Goal: Information Seeking & Learning: Learn about a topic

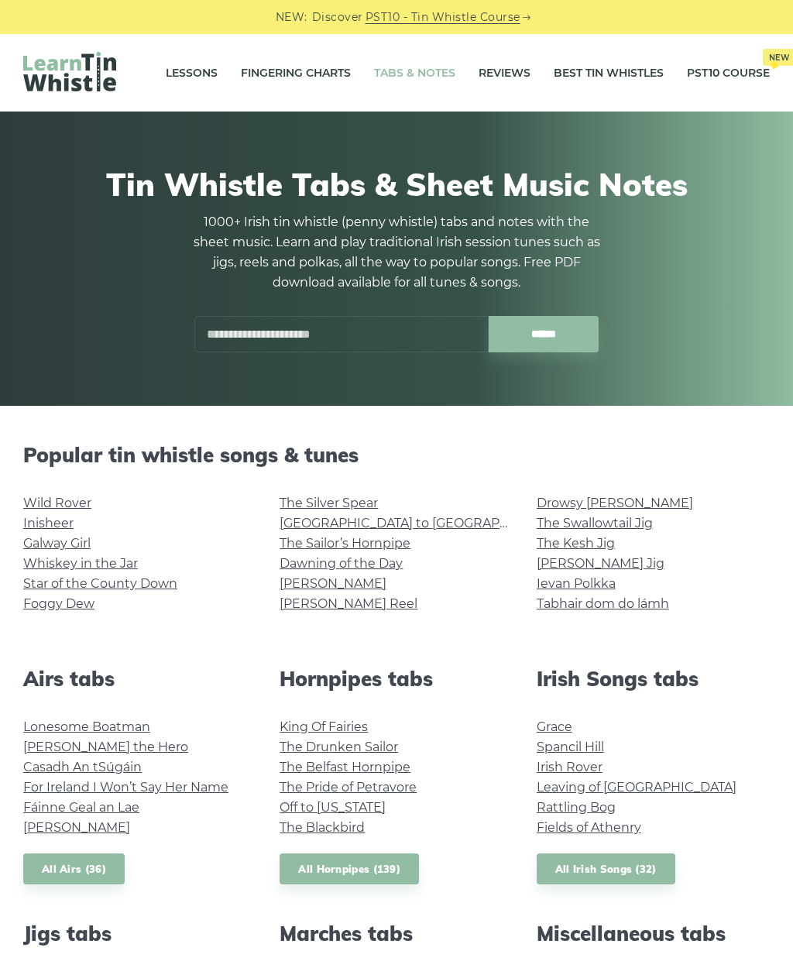
click at [564, 548] on link "The Kesh Jig" at bounding box center [575, 543] width 78 height 15
click at [59, 544] on link "Galway Girl" at bounding box center [56, 543] width 67 height 15
click at [369, 550] on link "The Sailor’s Hornpipe" at bounding box center [344, 543] width 131 height 15
click at [638, 606] on link "Tabhair dom do lámh" at bounding box center [602, 603] width 132 height 15
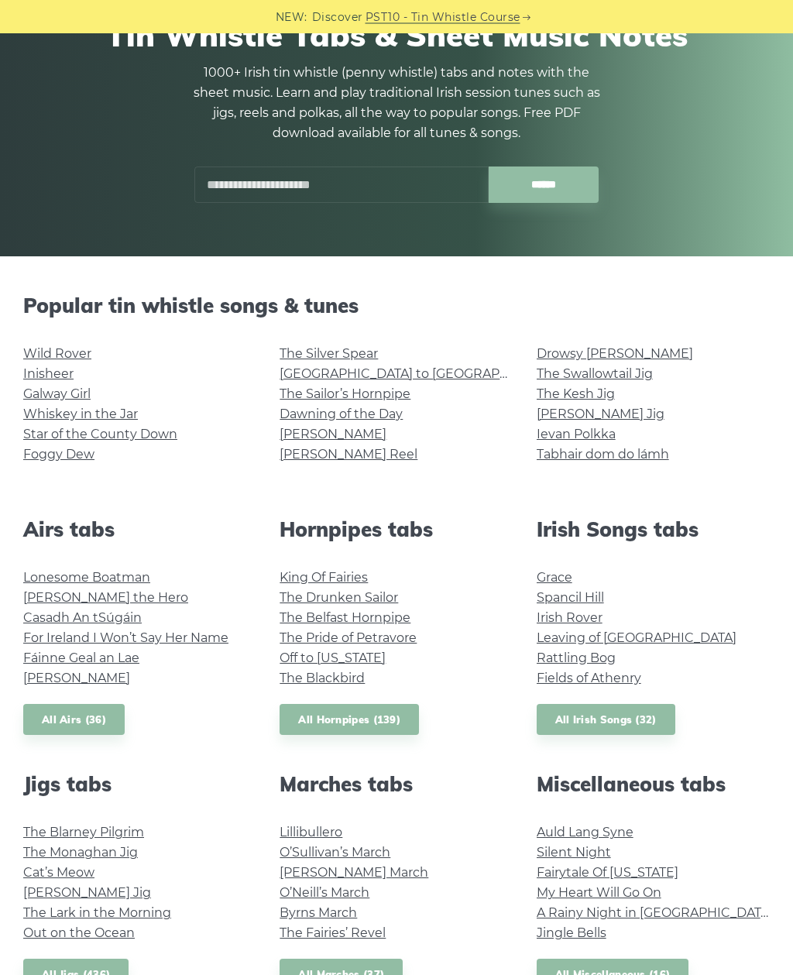
scroll to position [154, 0]
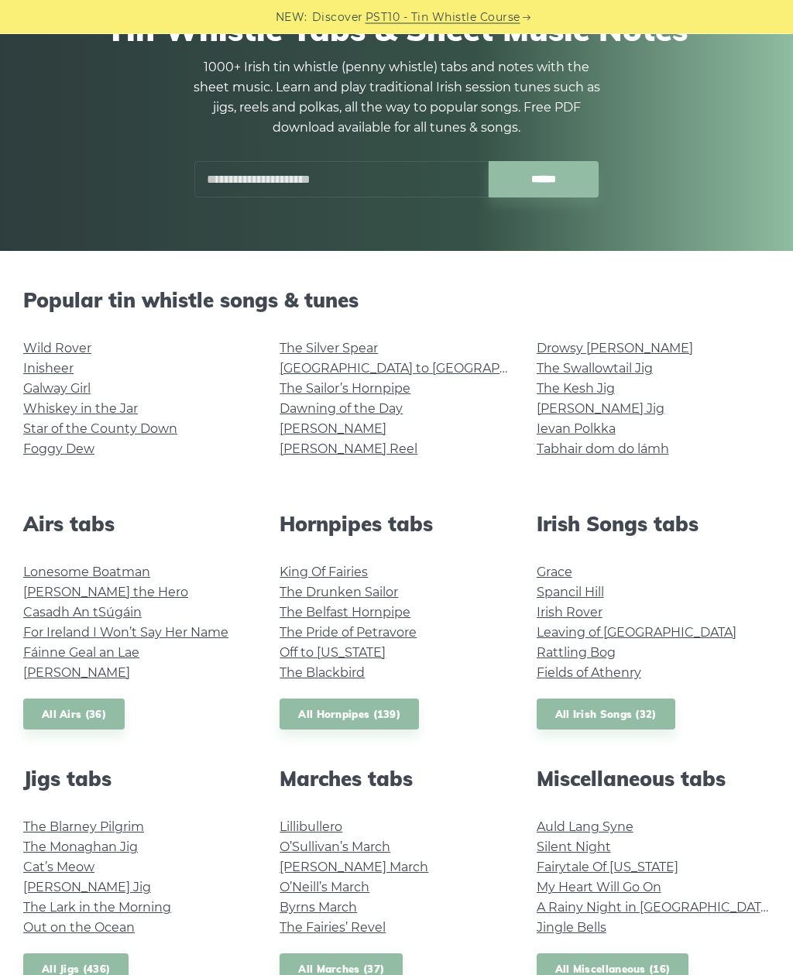
click at [379, 609] on link "The Belfast Hornpipe" at bounding box center [344, 612] width 131 height 15
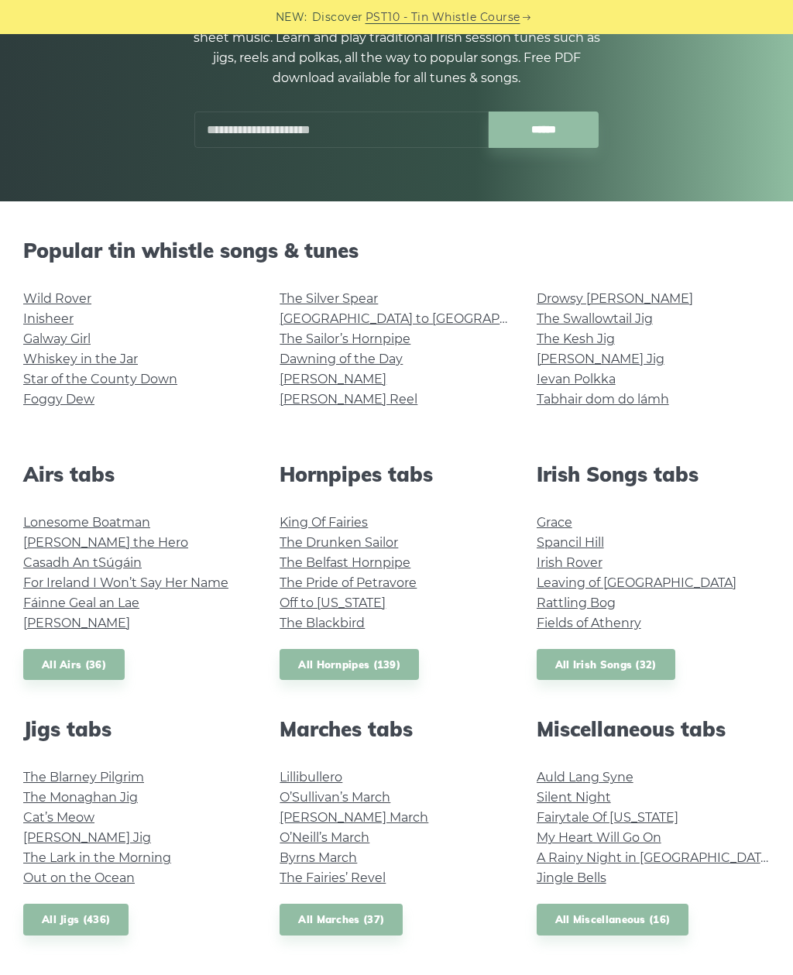
click at [317, 518] on link "King Of Fairies" at bounding box center [323, 522] width 88 height 15
click at [111, 355] on link "Whiskey in the Jar" at bounding box center [80, 358] width 115 height 15
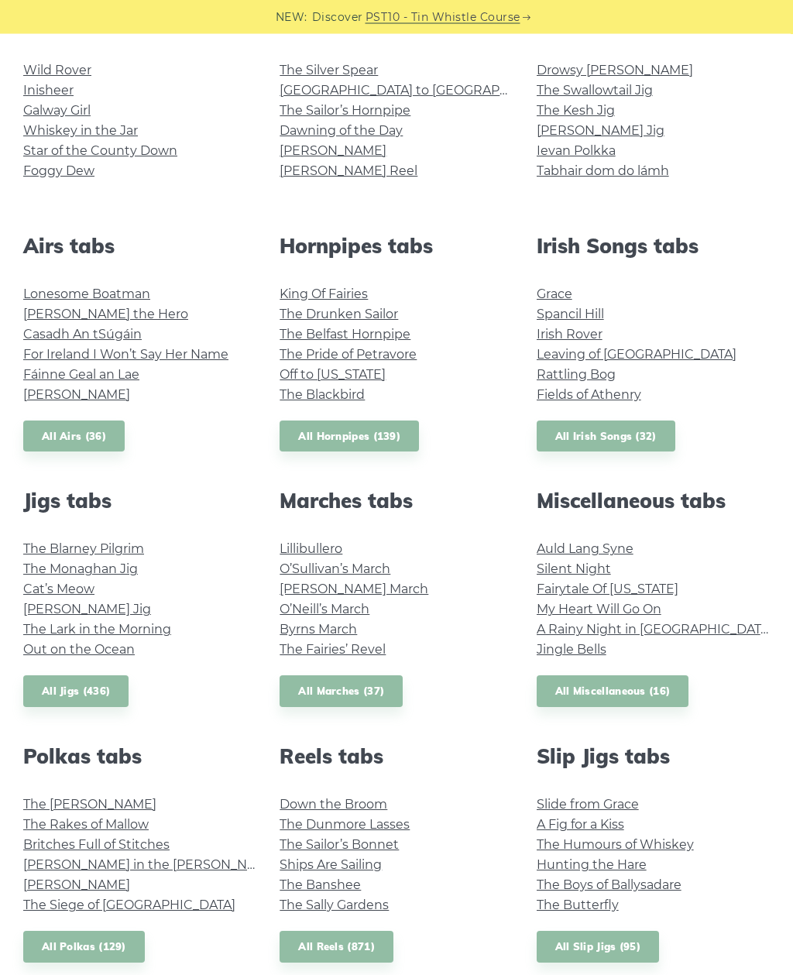
scroll to position [446, 0]
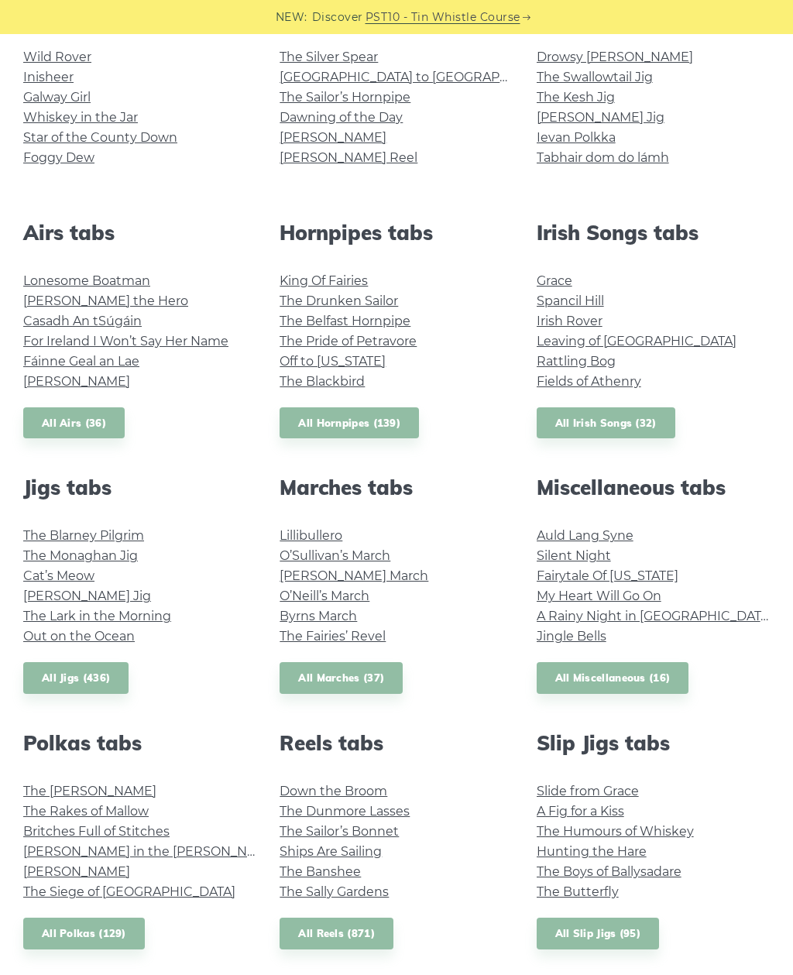
click at [77, 595] on link "Fraher’s Jig" at bounding box center [87, 595] width 128 height 15
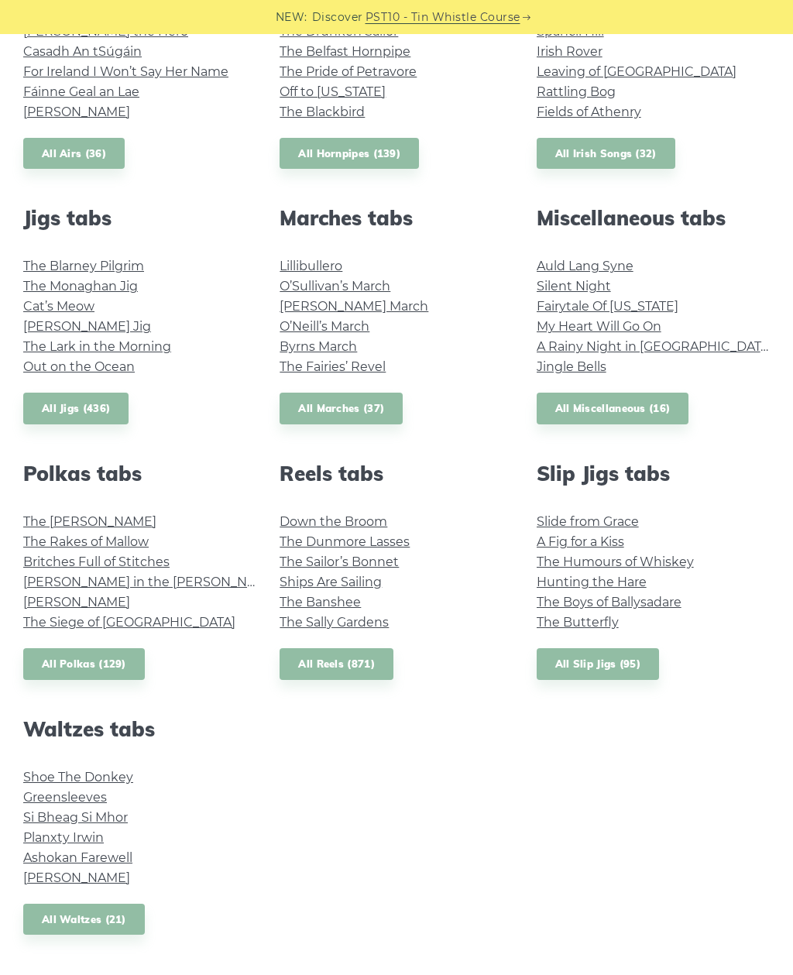
scroll to position [687, 0]
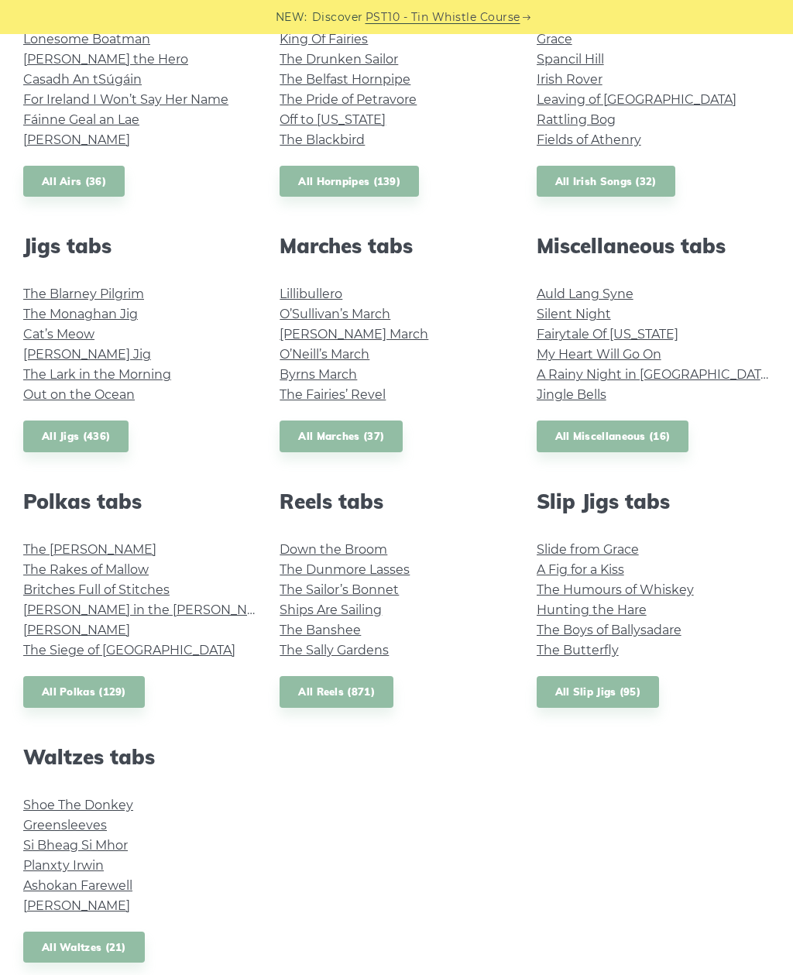
click at [351, 677] on link "All Reels (871)" at bounding box center [336, 692] width 114 height 32
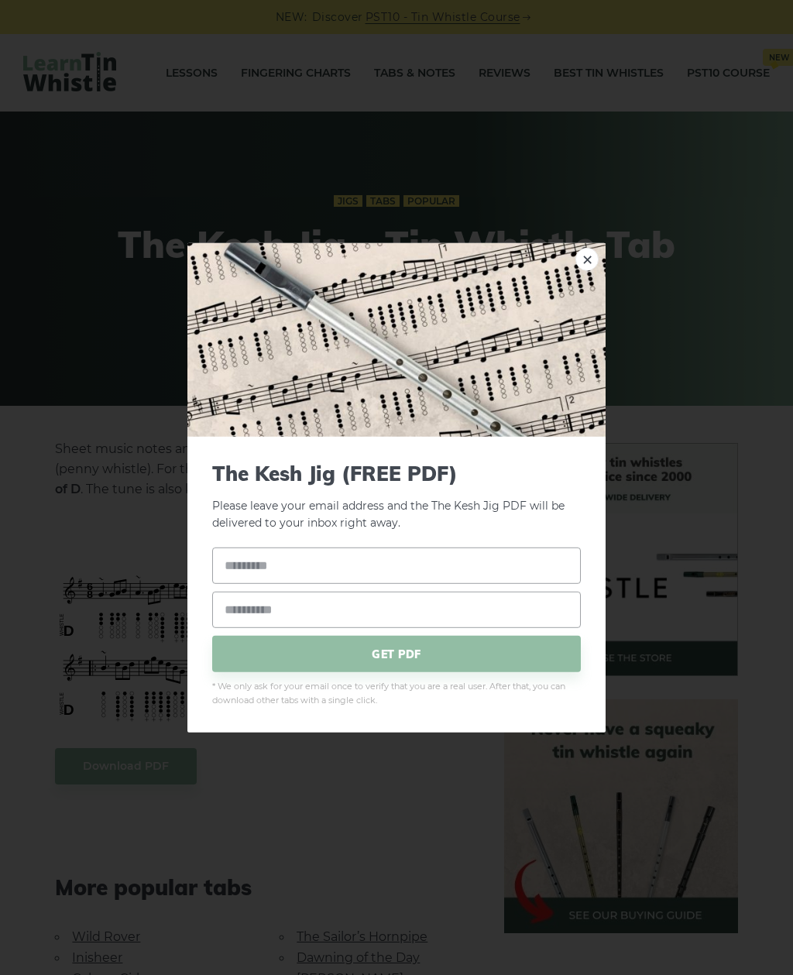
click at [582, 249] on link "×" at bounding box center [586, 258] width 23 height 23
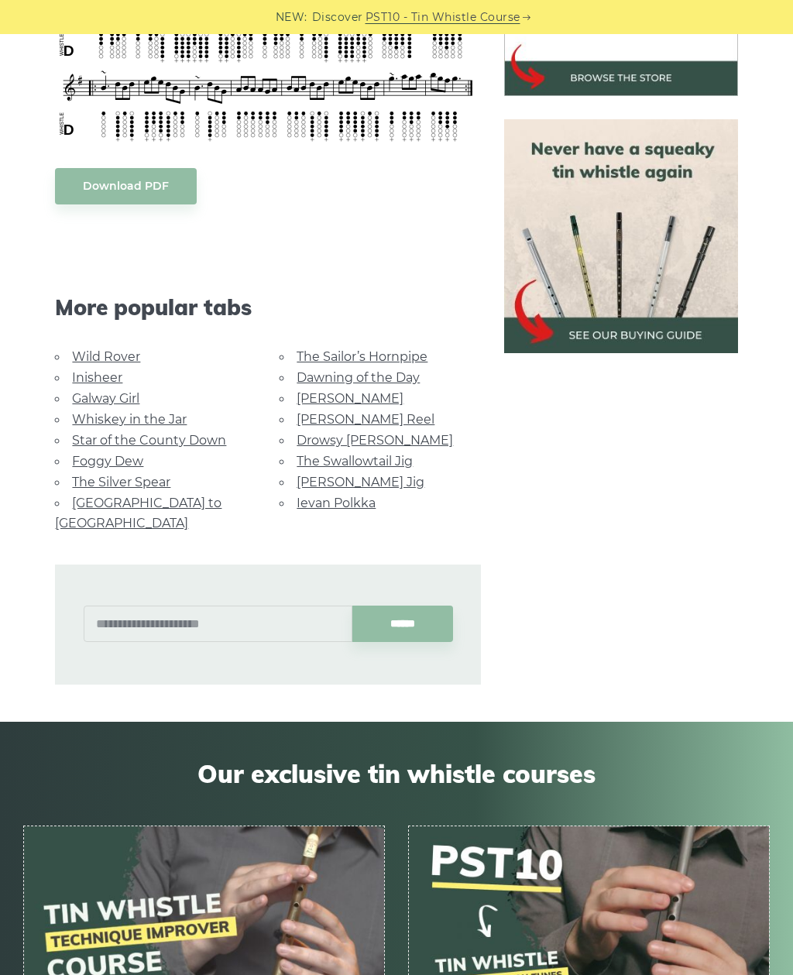
scroll to position [592, 0]
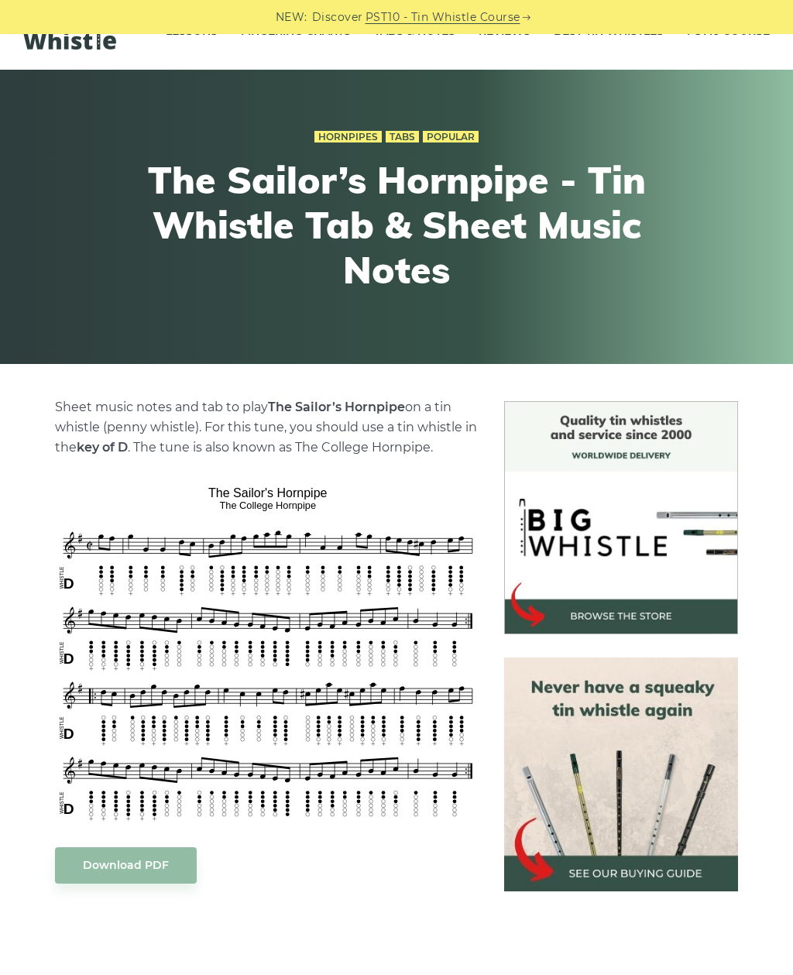
scroll to position [101, 0]
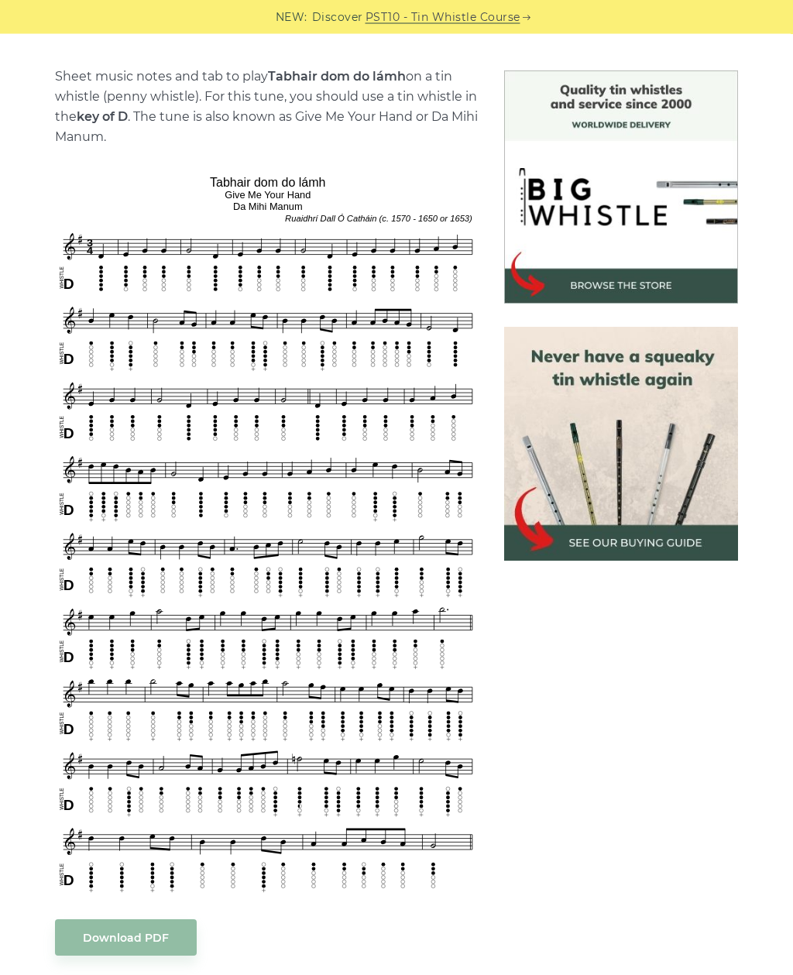
scroll to position [373, 0]
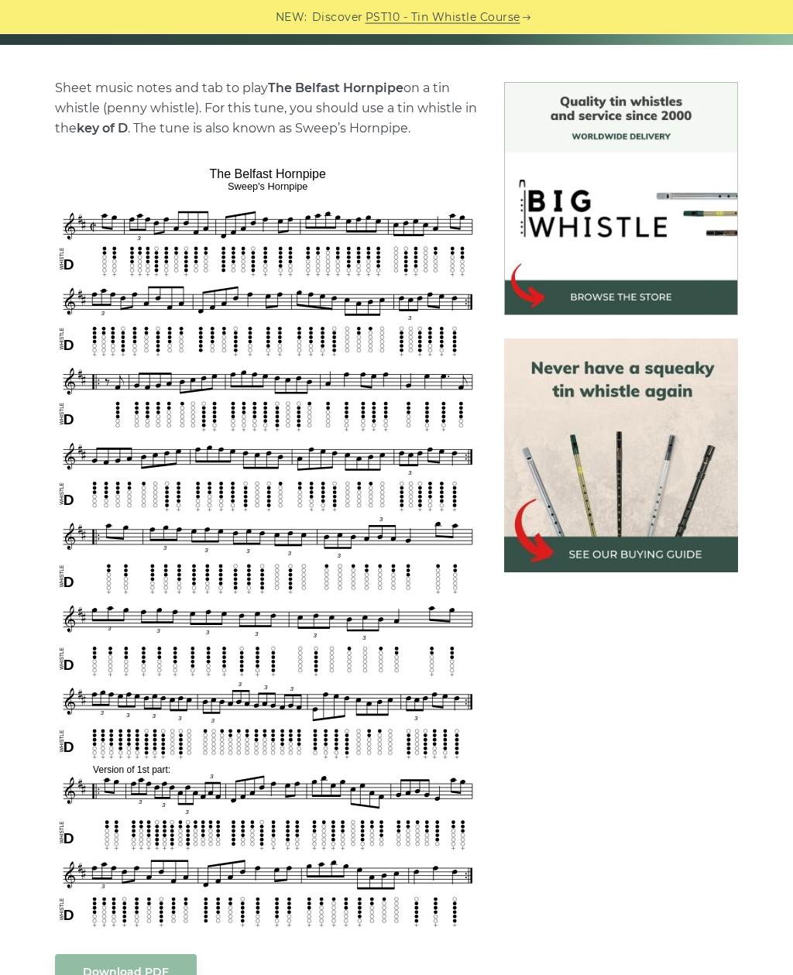
scroll to position [375, 0]
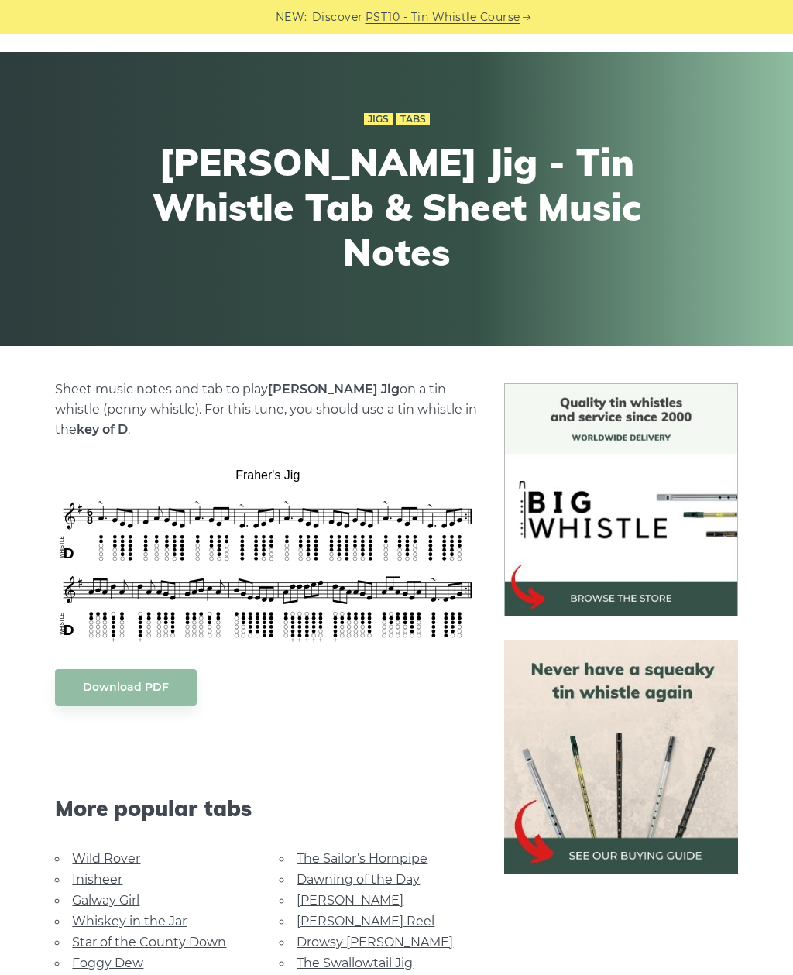
scroll to position [88, 0]
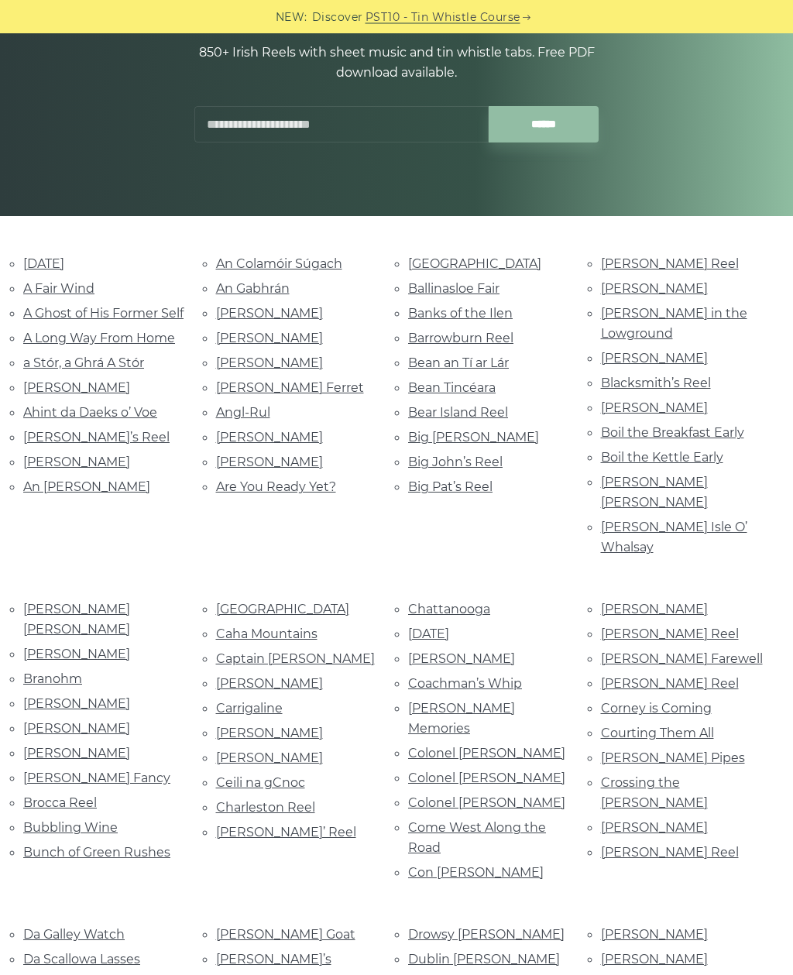
scroll to position [193, 0]
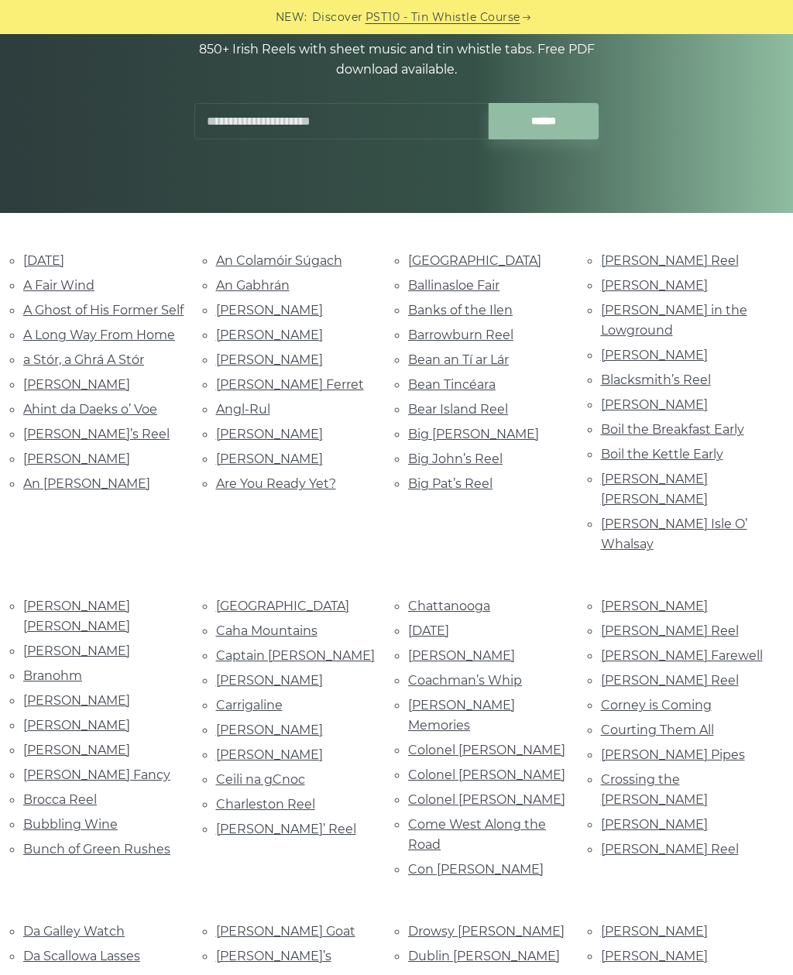
click at [263, 747] on link "Cathal McConnell’s" at bounding box center [269, 754] width 107 height 15
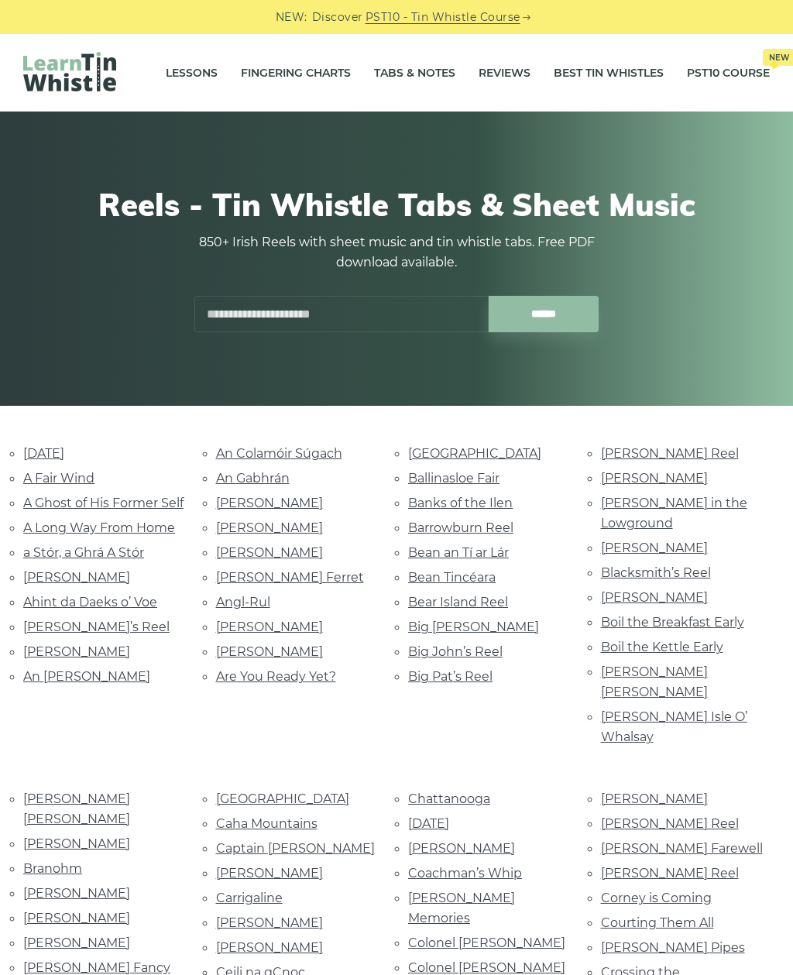
scroll to position [243, 0]
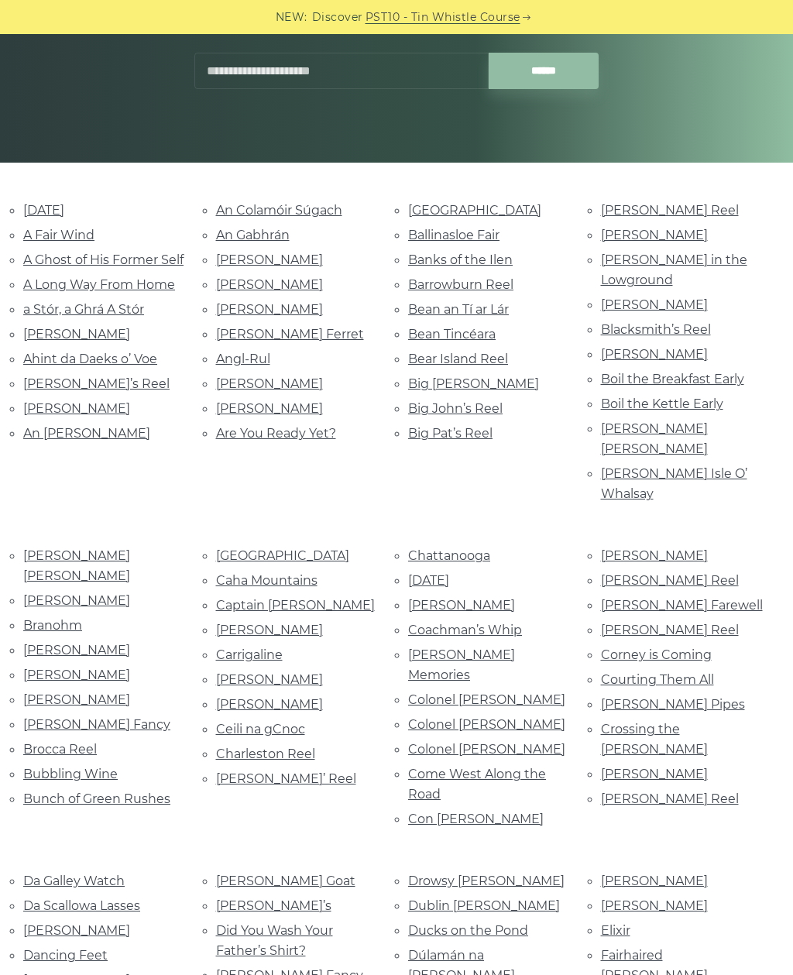
click at [649, 672] on link "Courting Them All" at bounding box center [657, 679] width 113 height 15
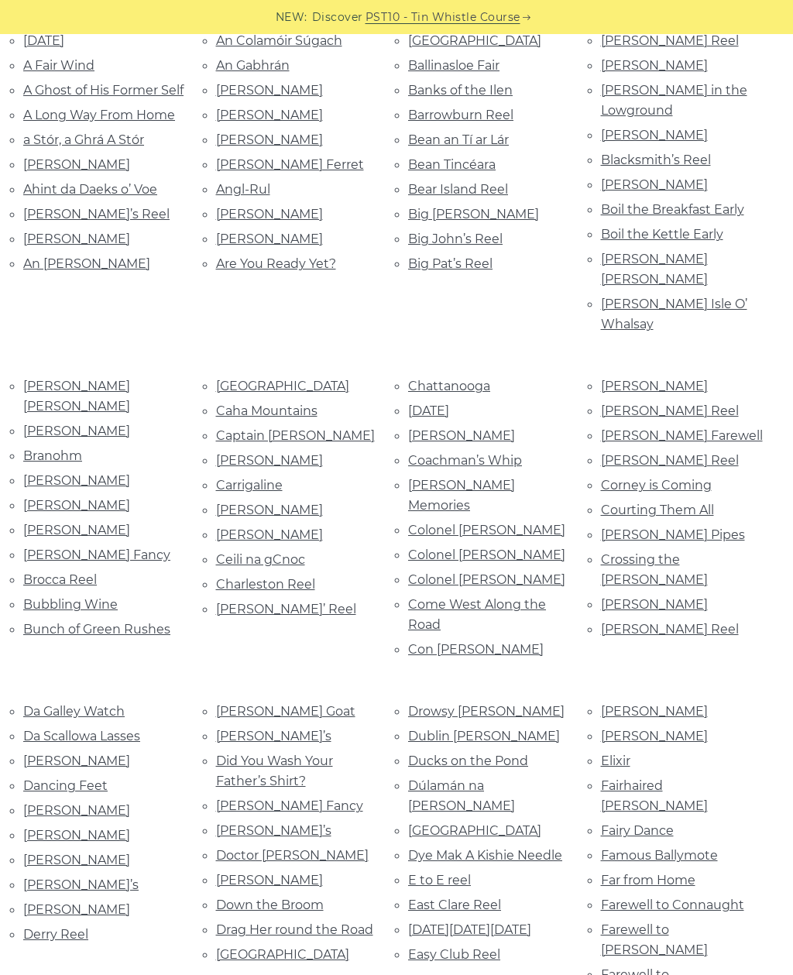
scroll to position [653, 0]
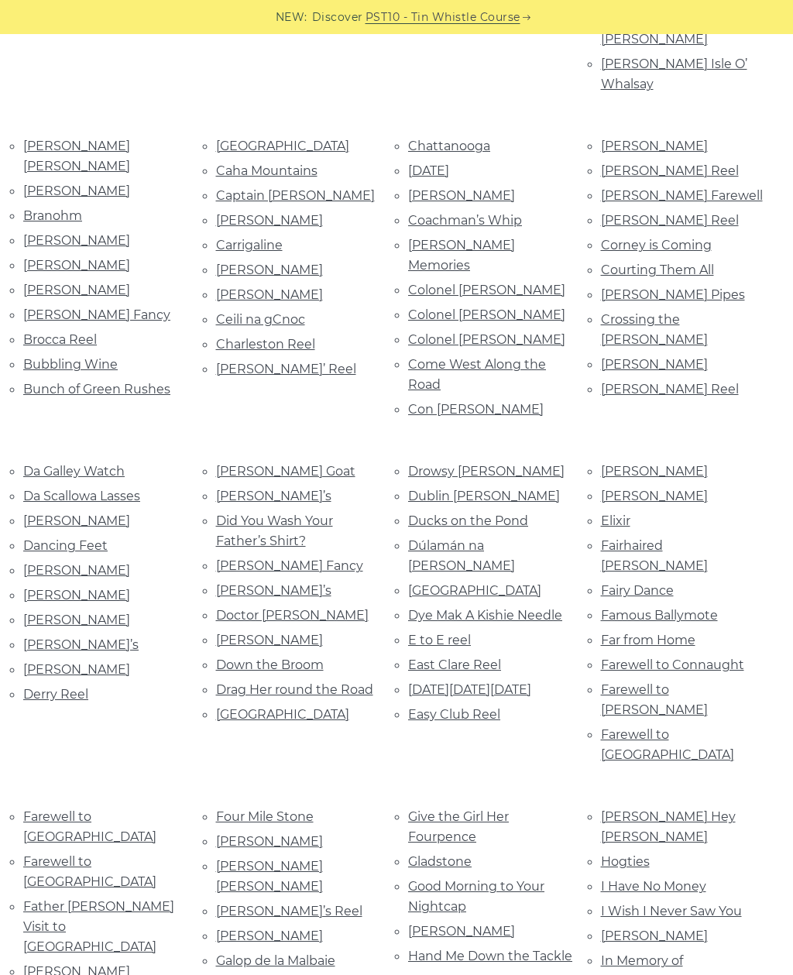
click at [262, 682] on link "Drag Her round the Road" at bounding box center [294, 689] width 157 height 15
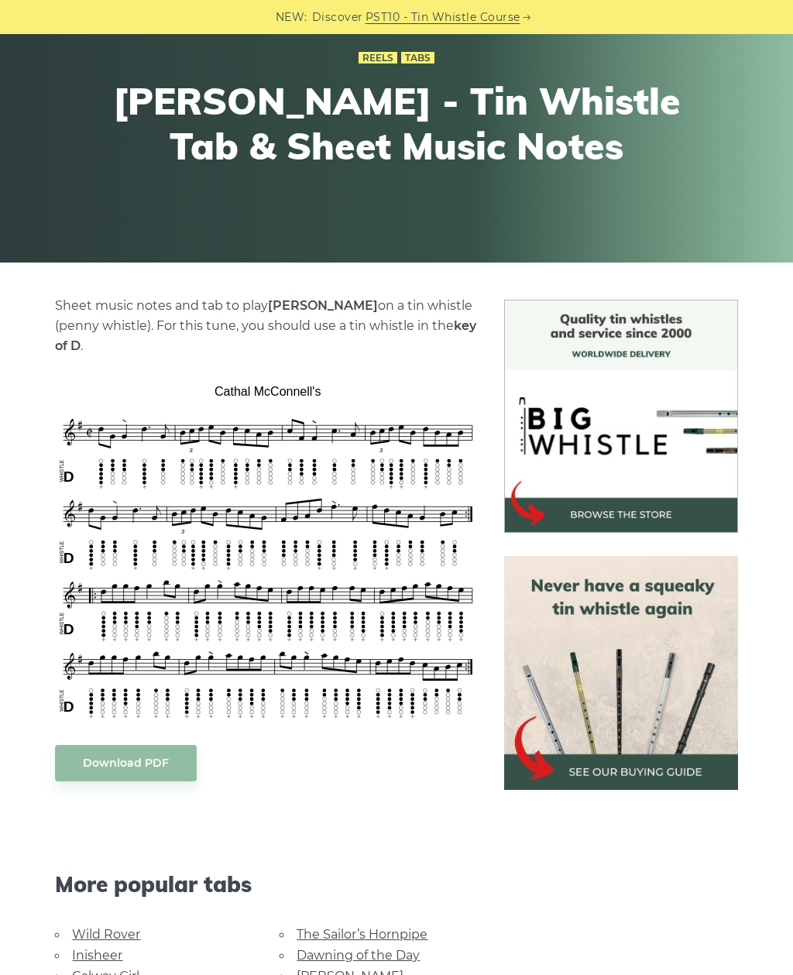
scroll to position [158, 0]
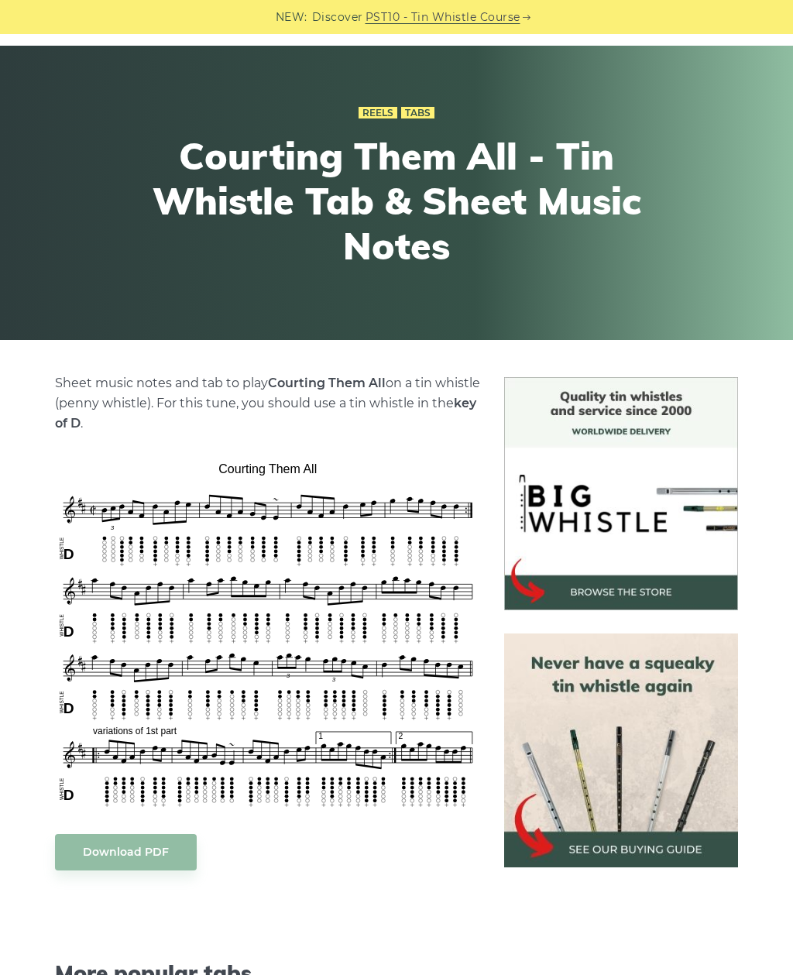
scroll to position [105, 0]
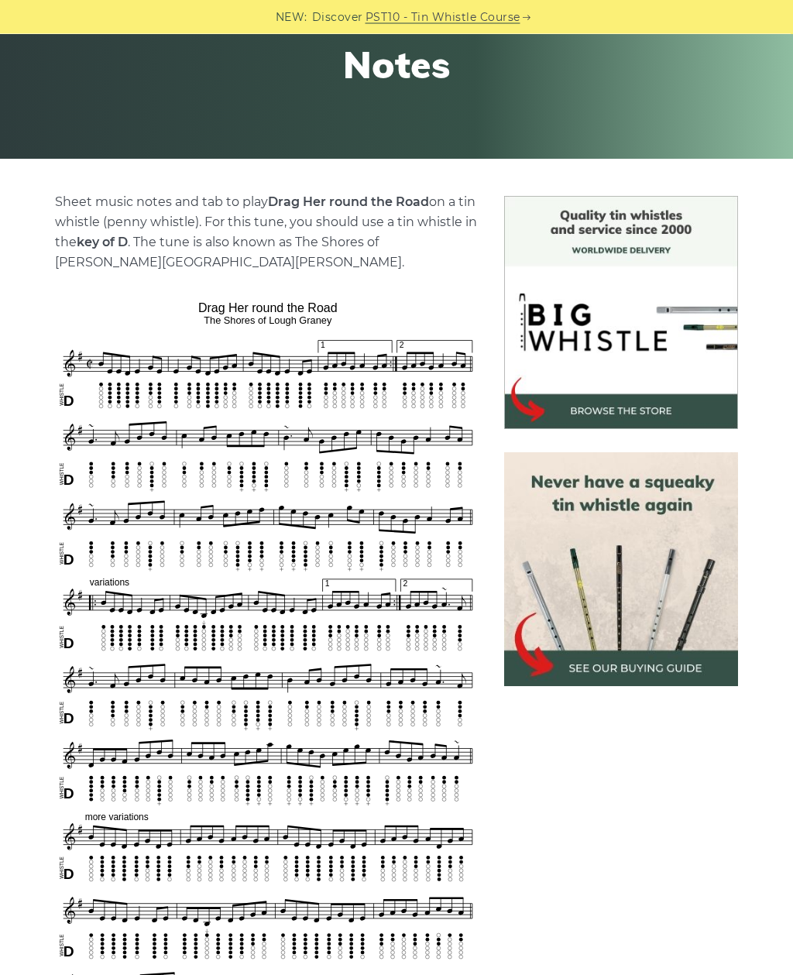
scroll to position [247, 0]
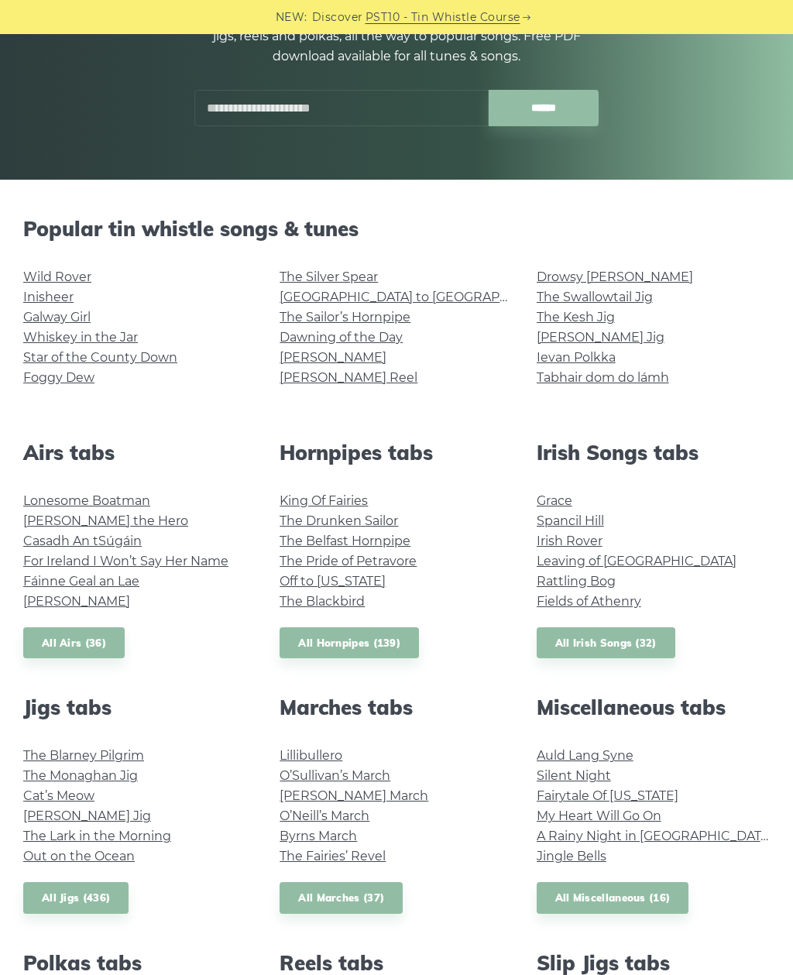
scroll to position [218, 0]
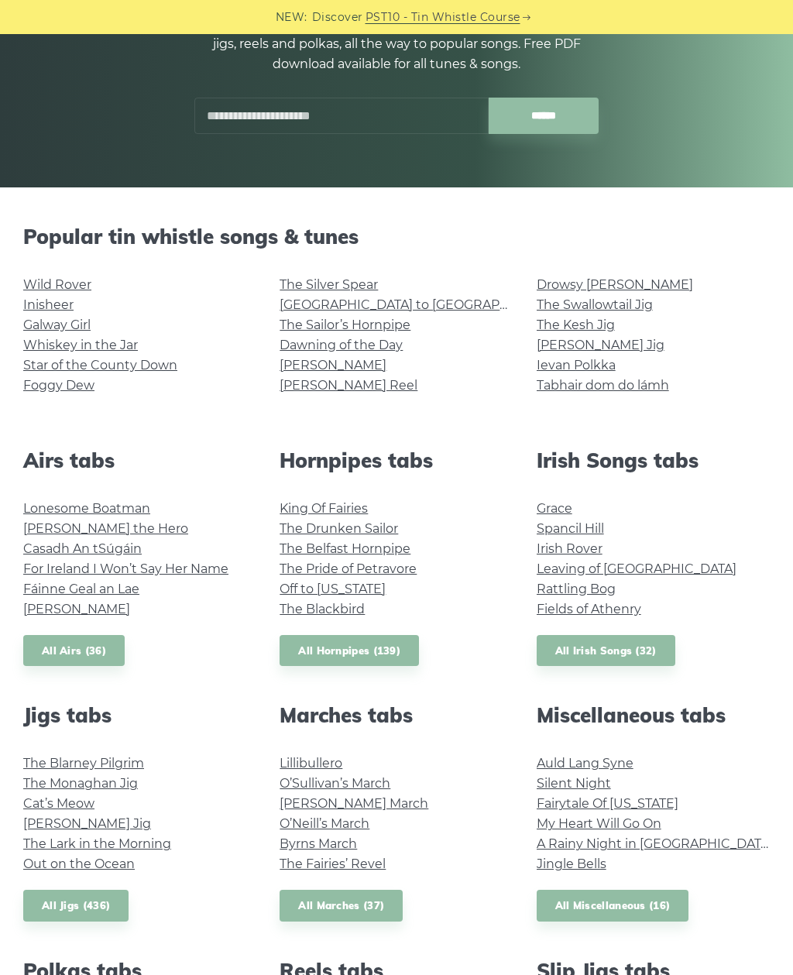
click at [376, 648] on link "All Hornpipes (139)" at bounding box center [348, 651] width 139 height 32
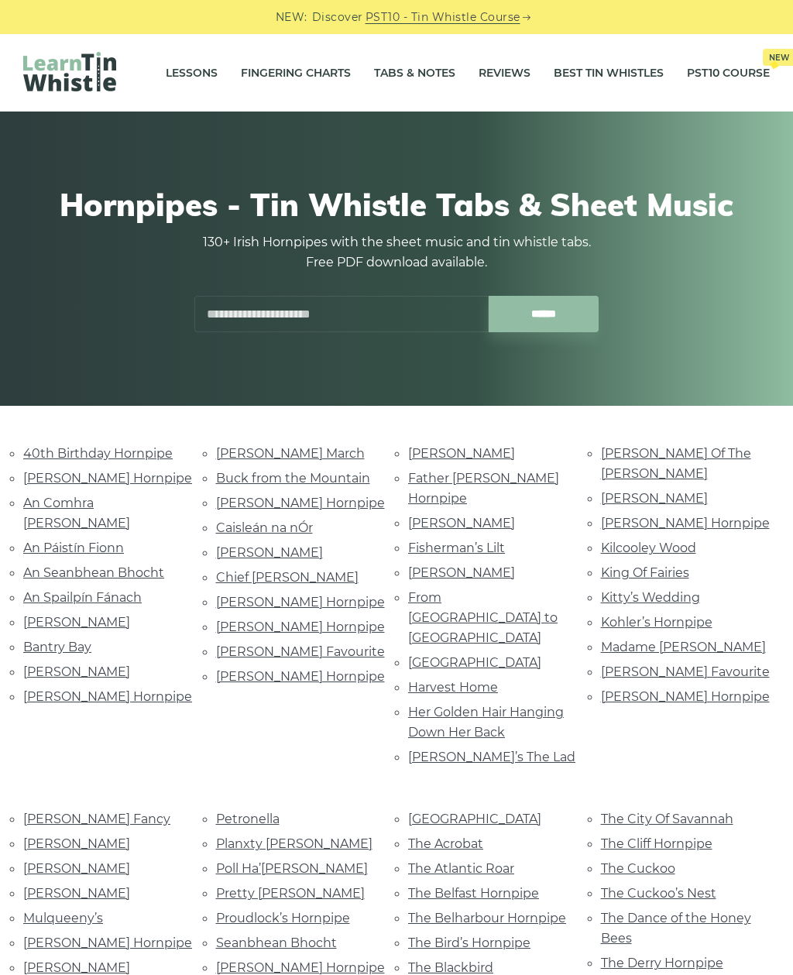
click at [677, 910] on link "The Dance of the Honey Bees" at bounding box center [676, 927] width 150 height 35
click at [268, 531] on link "Caisleán na nÓr" at bounding box center [264, 527] width 97 height 15
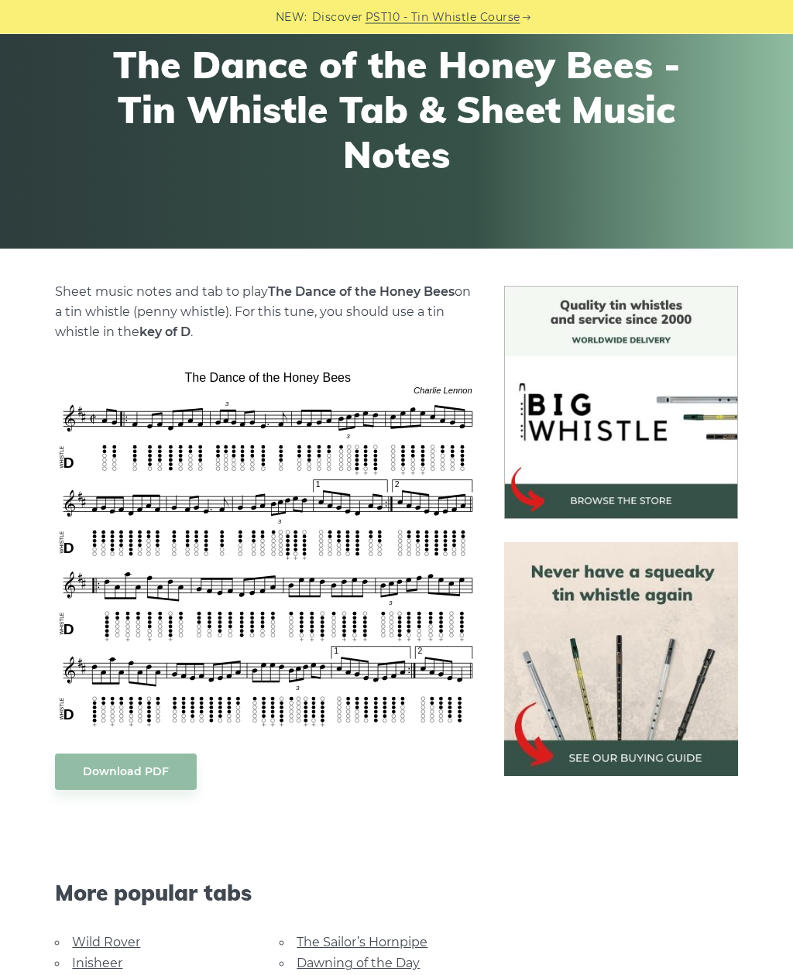
scroll to position [192, 0]
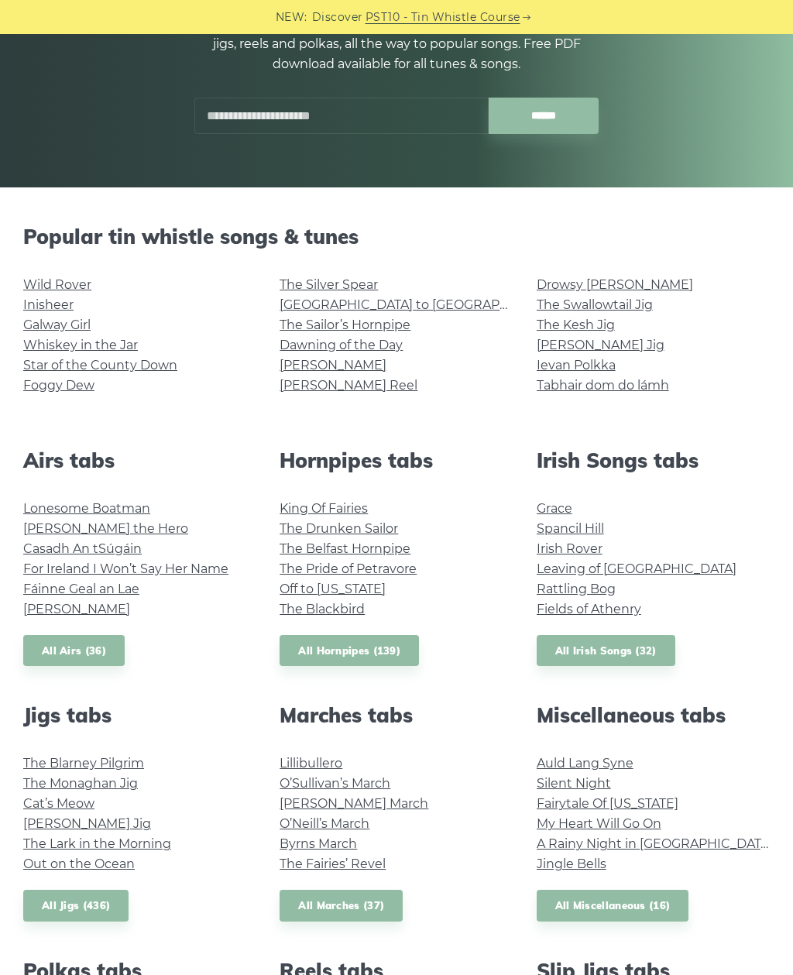
click at [101, 907] on link "All Jigs (436)" at bounding box center [75, 905] width 105 height 32
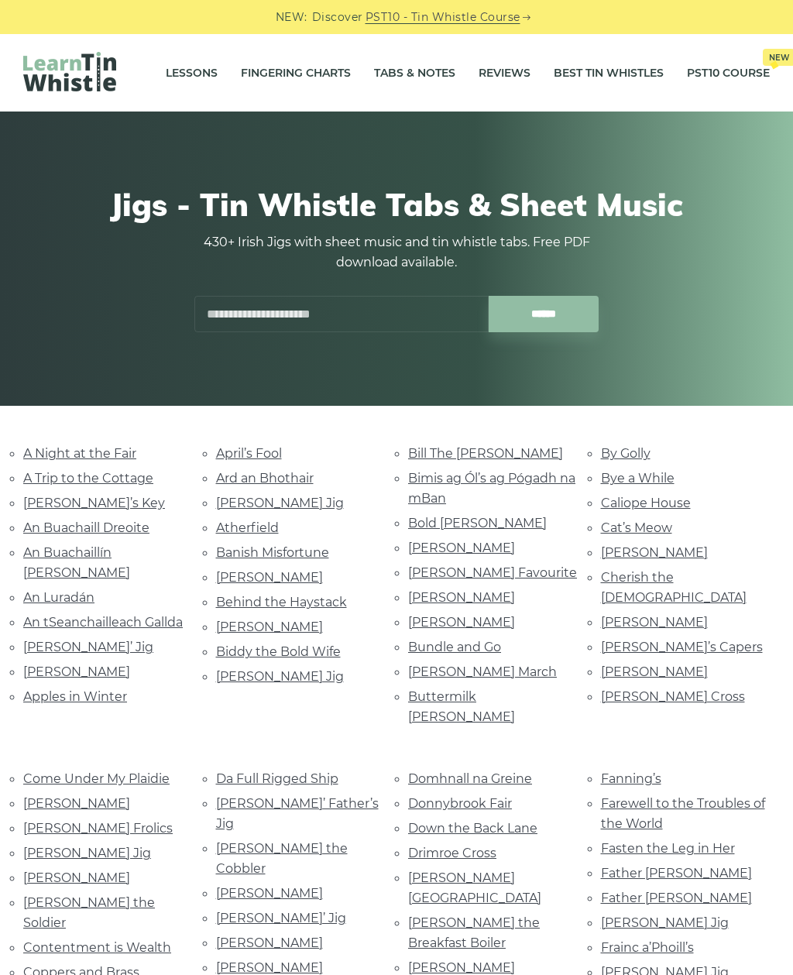
click at [74, 895] on link "Connie the Soldier" at bounding box center [89, 912] width 132 height 35
click at [650, 796] on link "Farewell to the Troubles of the World" at bounding box center [683, 813] width 164 height 35
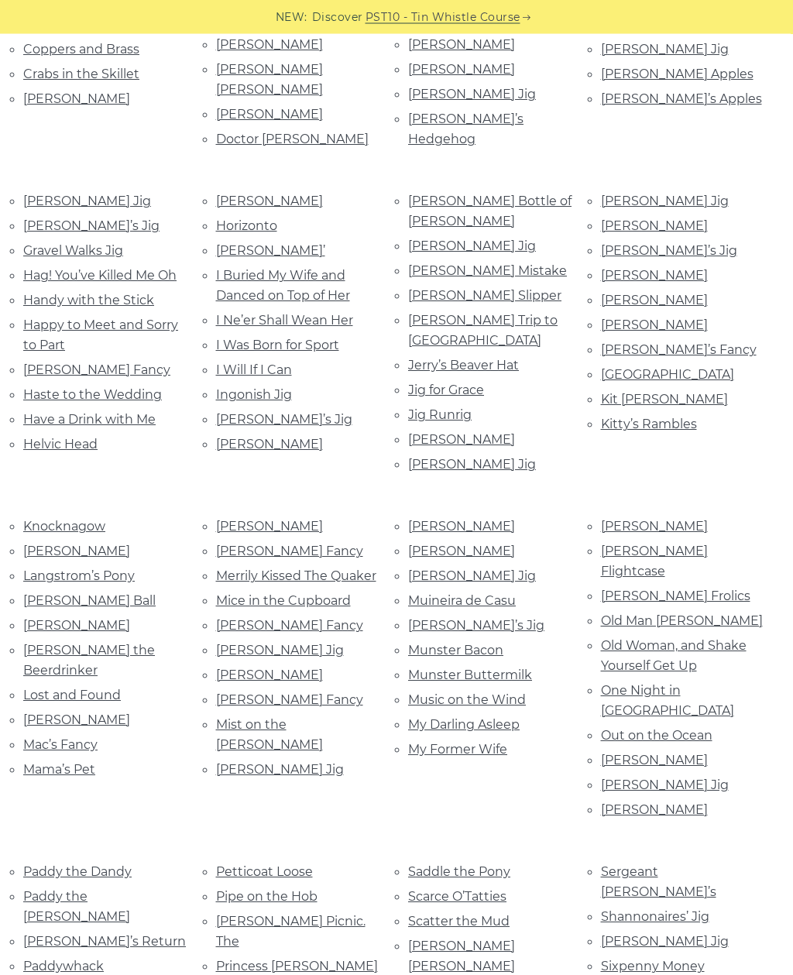
scroll to position [923, 0]
click at [468, 692] on link "Music on the Wind" at bounding box center [467, 699] width 118 height 15
click at [480, 667] on link "Munster Buttermilk" at bounding box center [470, 674] width 124 height 15
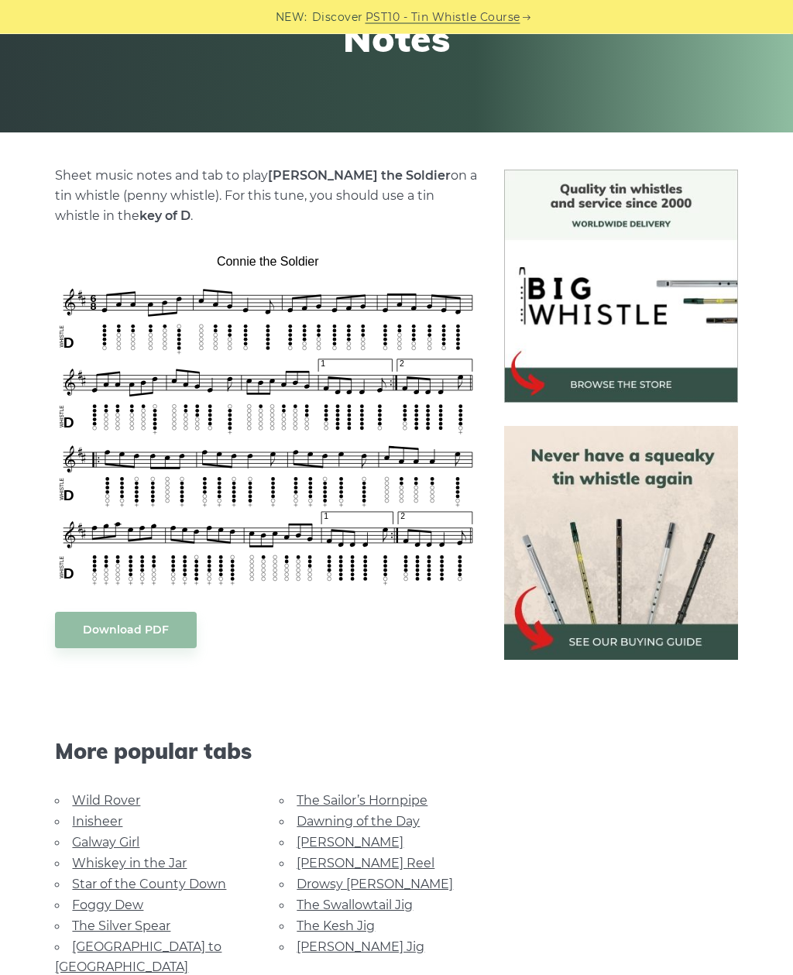
scroll to position [274, 0]
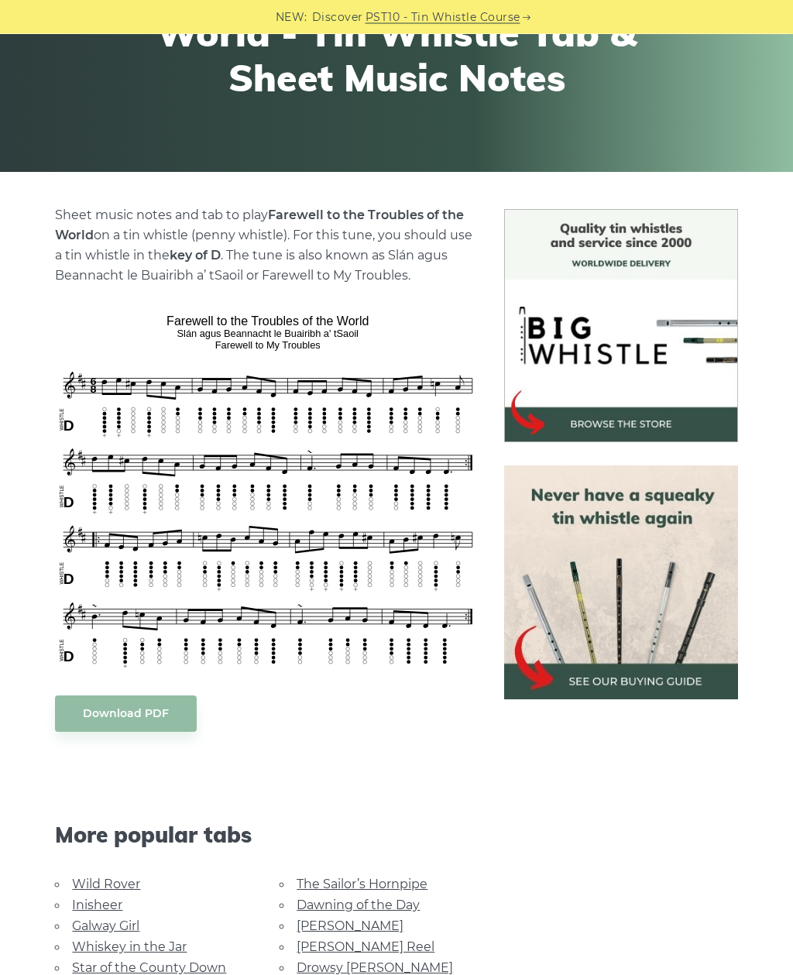
scroll to position [234, 0]
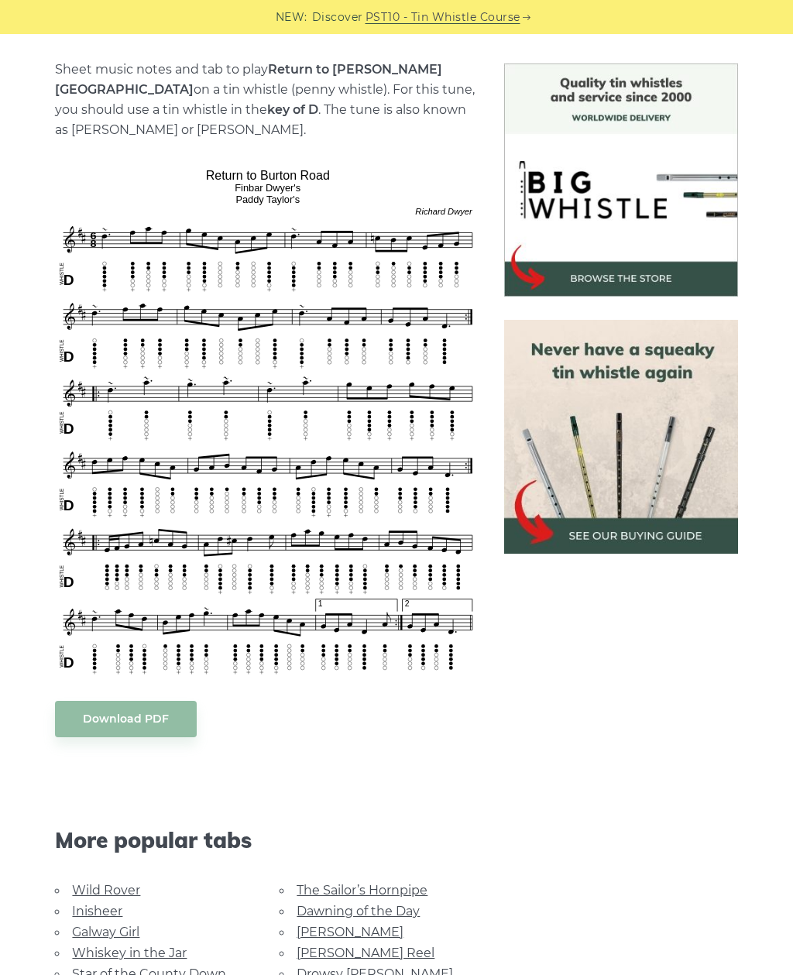
scroll to position [379, 0]
